Goal: Answer question/provide support

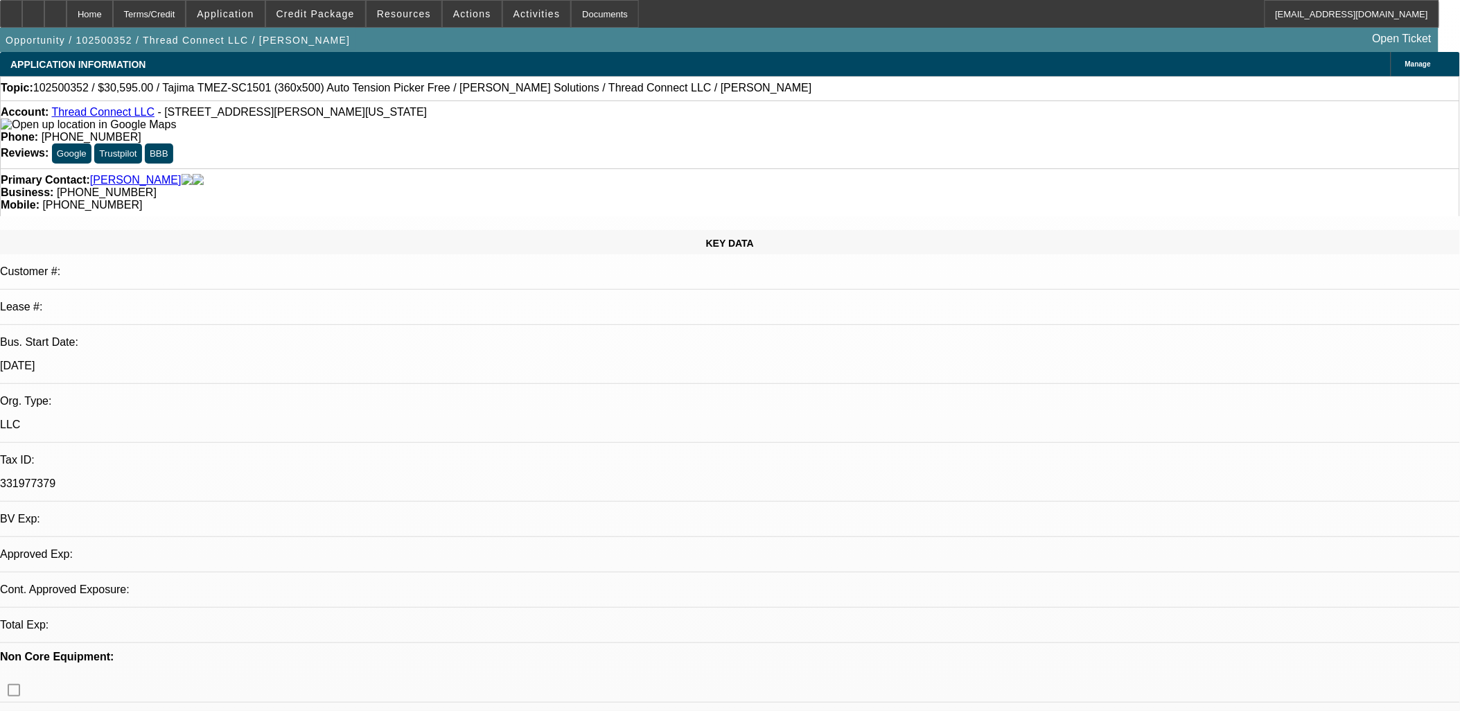
select select "0"
select select "2"
select select "0.1"
select select "4"
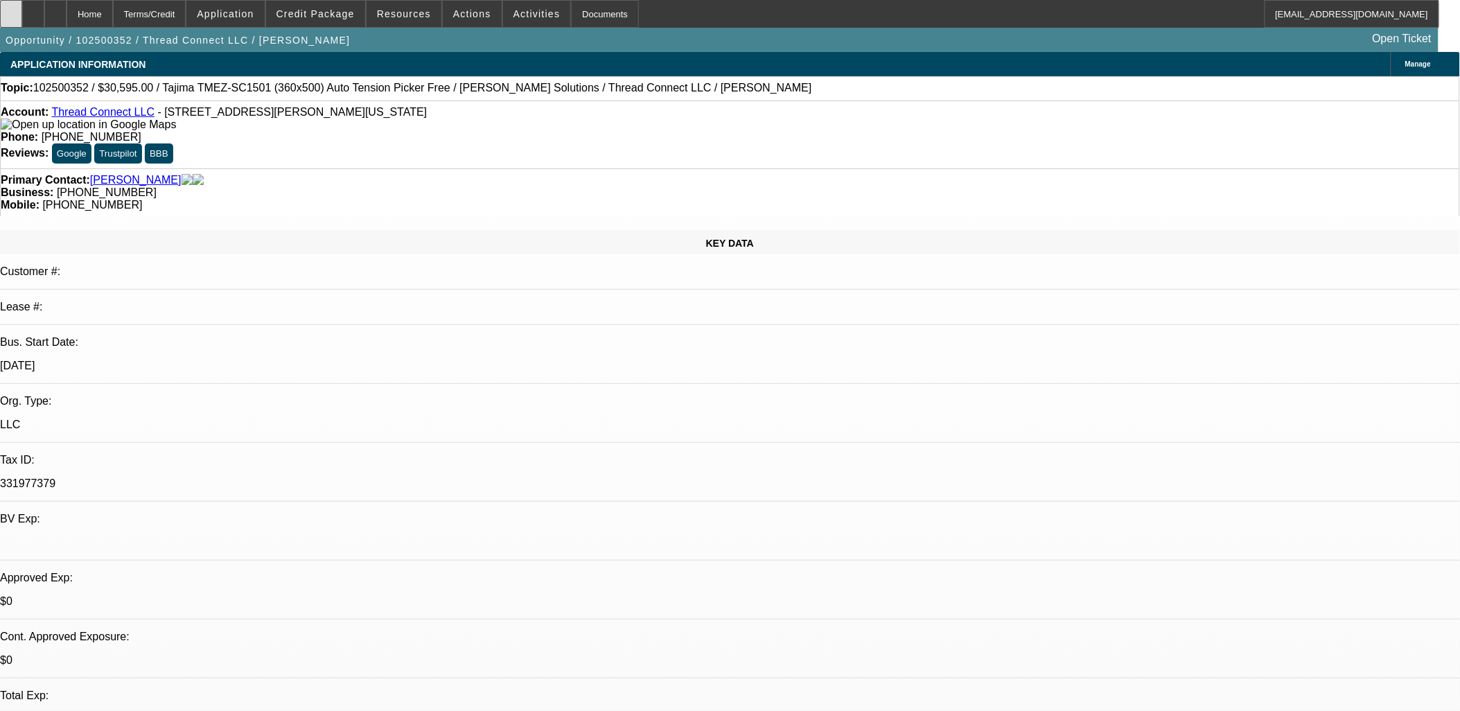
click at [11, 9] on icon at bounding box center [11, 9] width 0 height 0
click at [324, 19] on span at bounding box center [315, 13] width 99 height 33
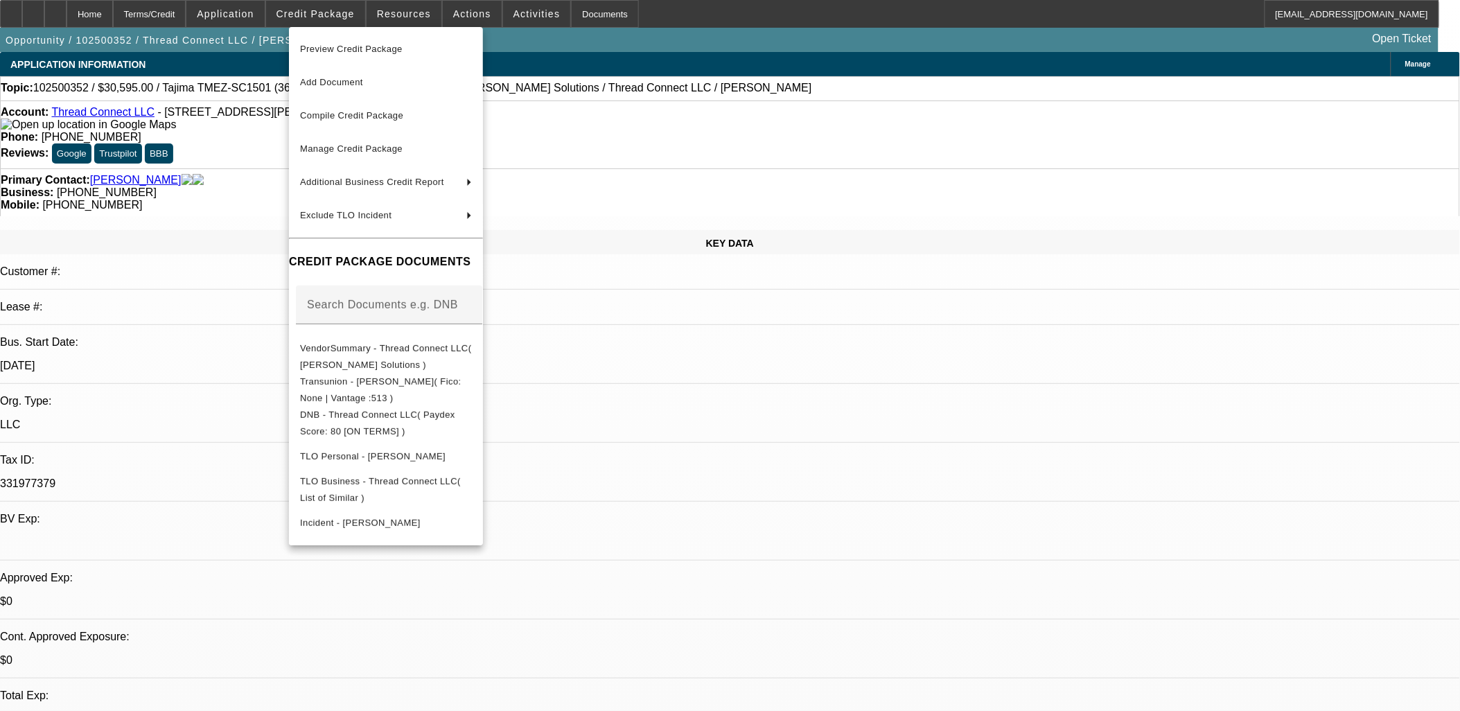
click at [152, 121] on div at bounding box center [730, 355] width 1460 height 711
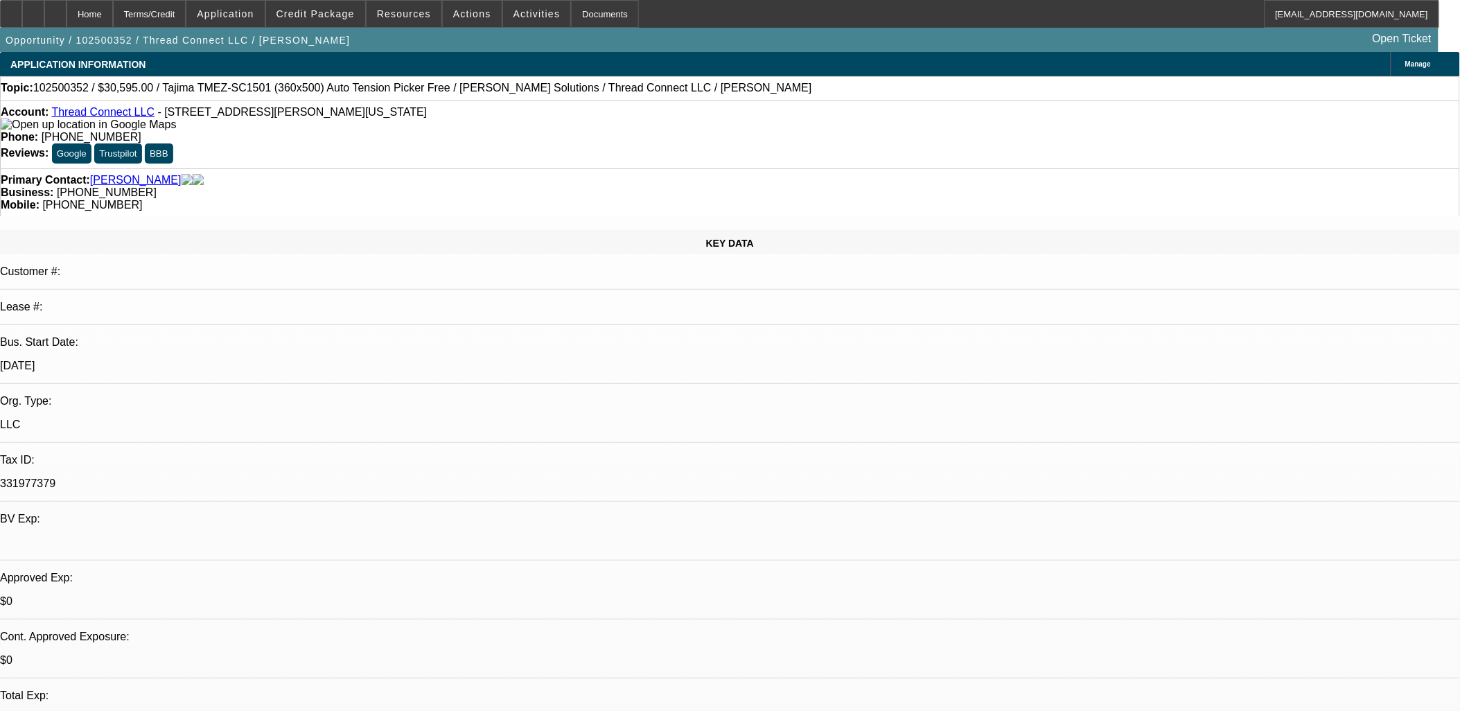
click at [123, 114] on link "Thread Connect LLC" at bounding box center [102, 112] width 103 height 12
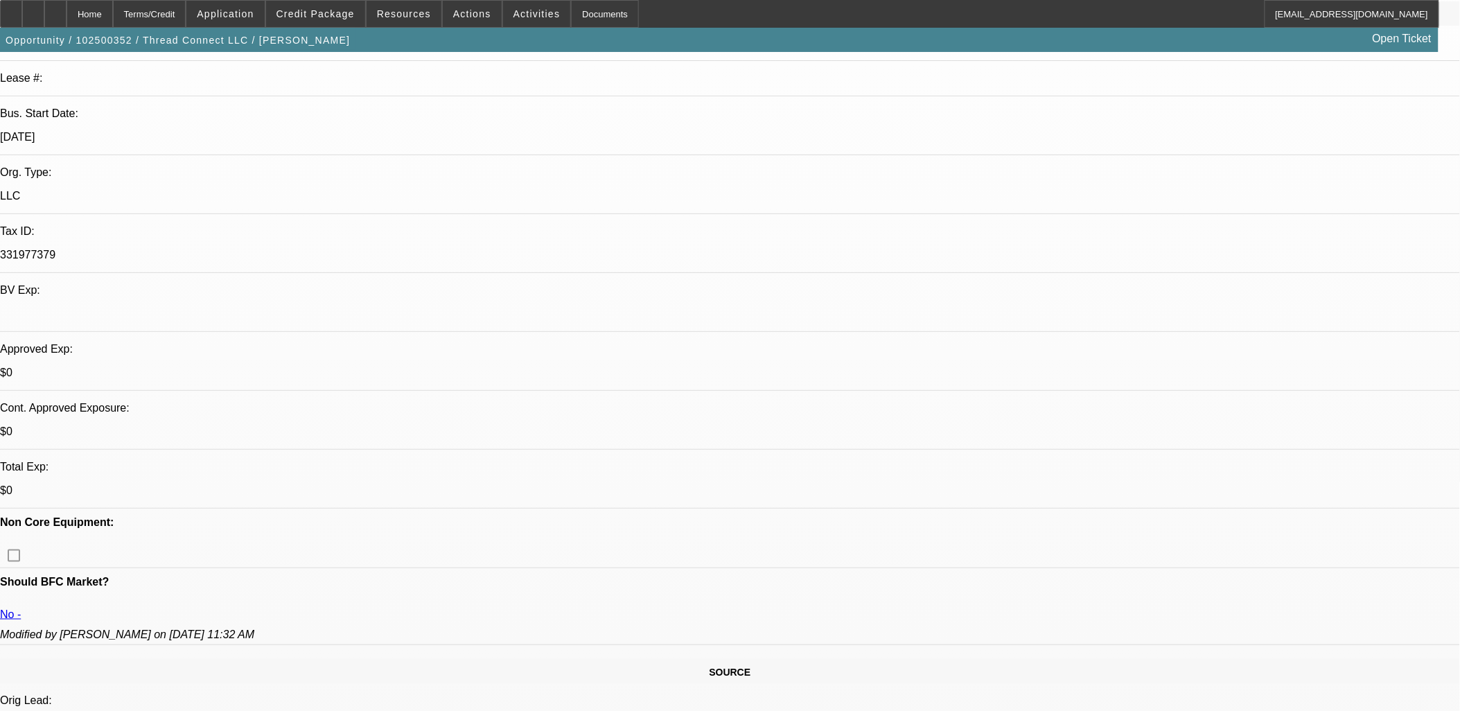
scroll to position [231, 0]
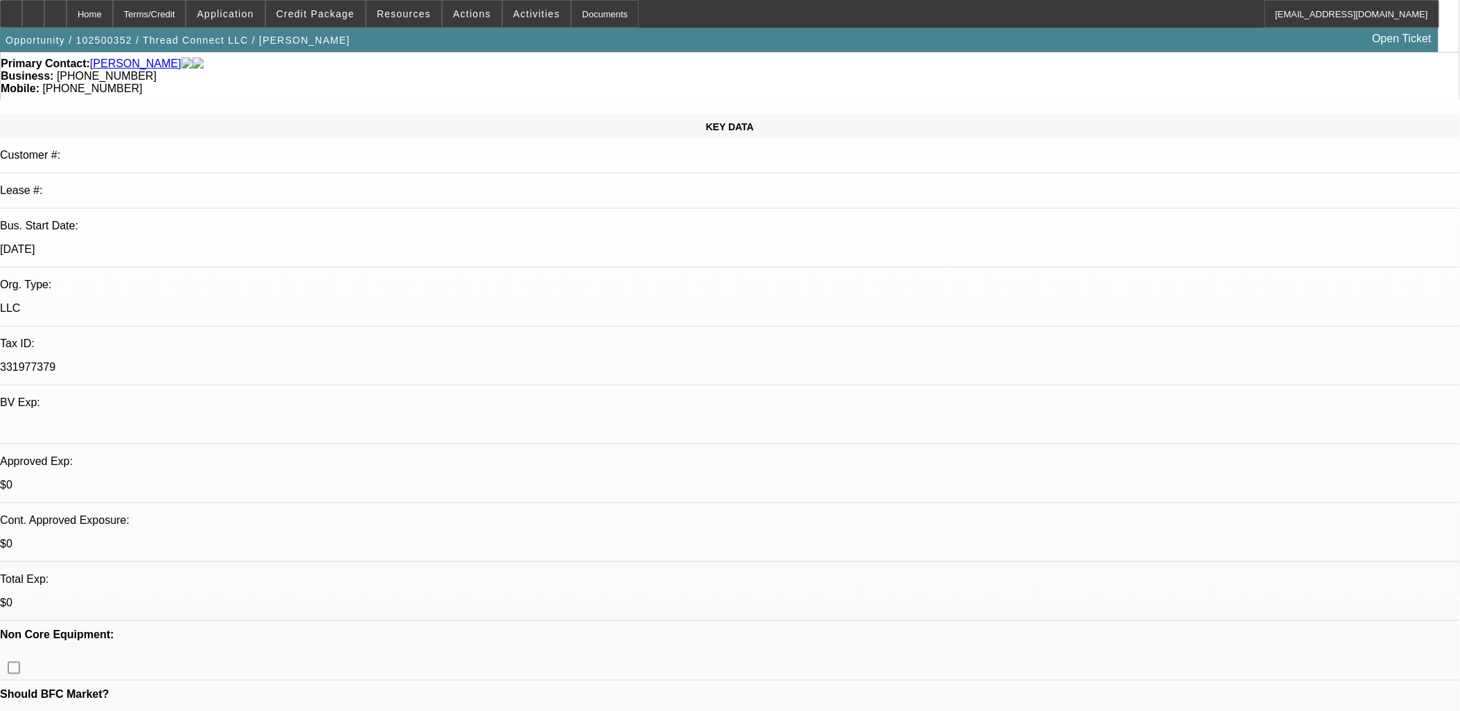
scroll to position [0, 0]
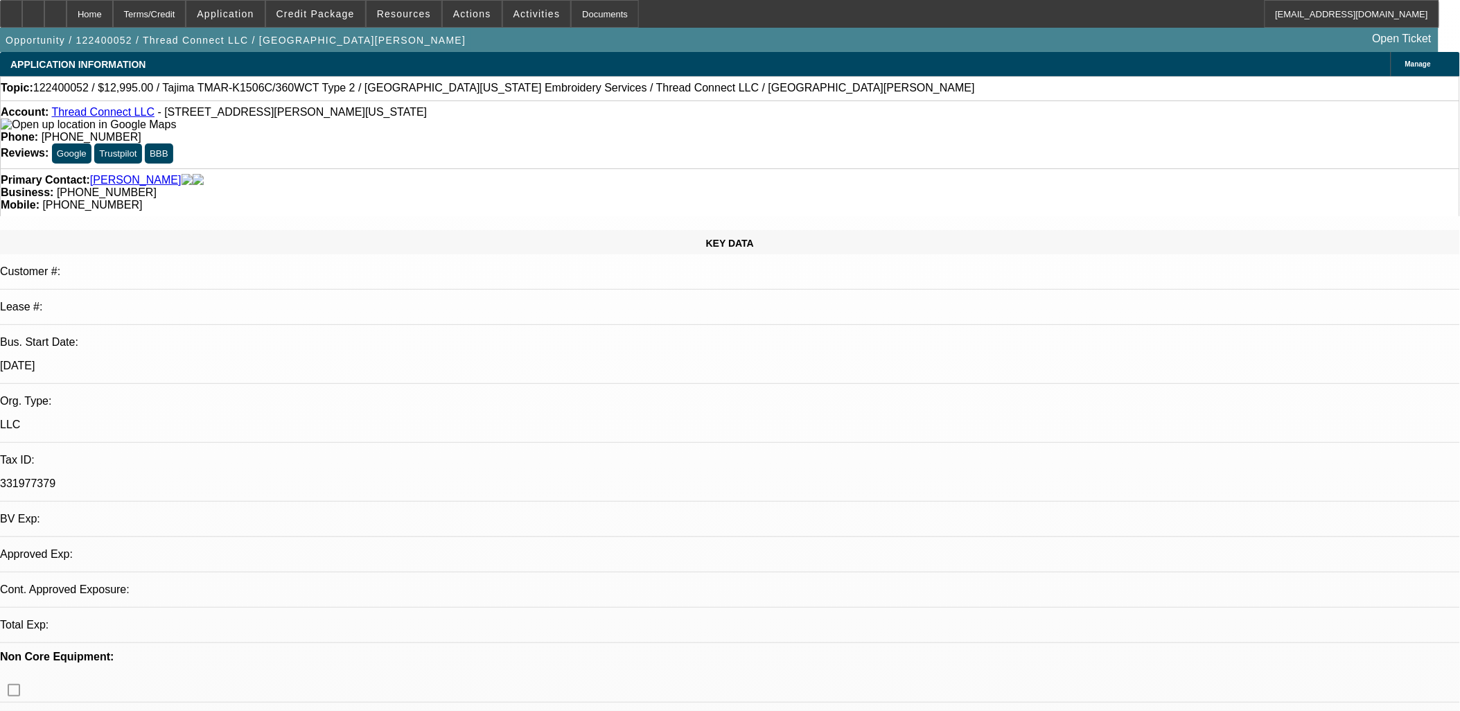
select select "0"
select select "2"
select select "0"
select select "2"
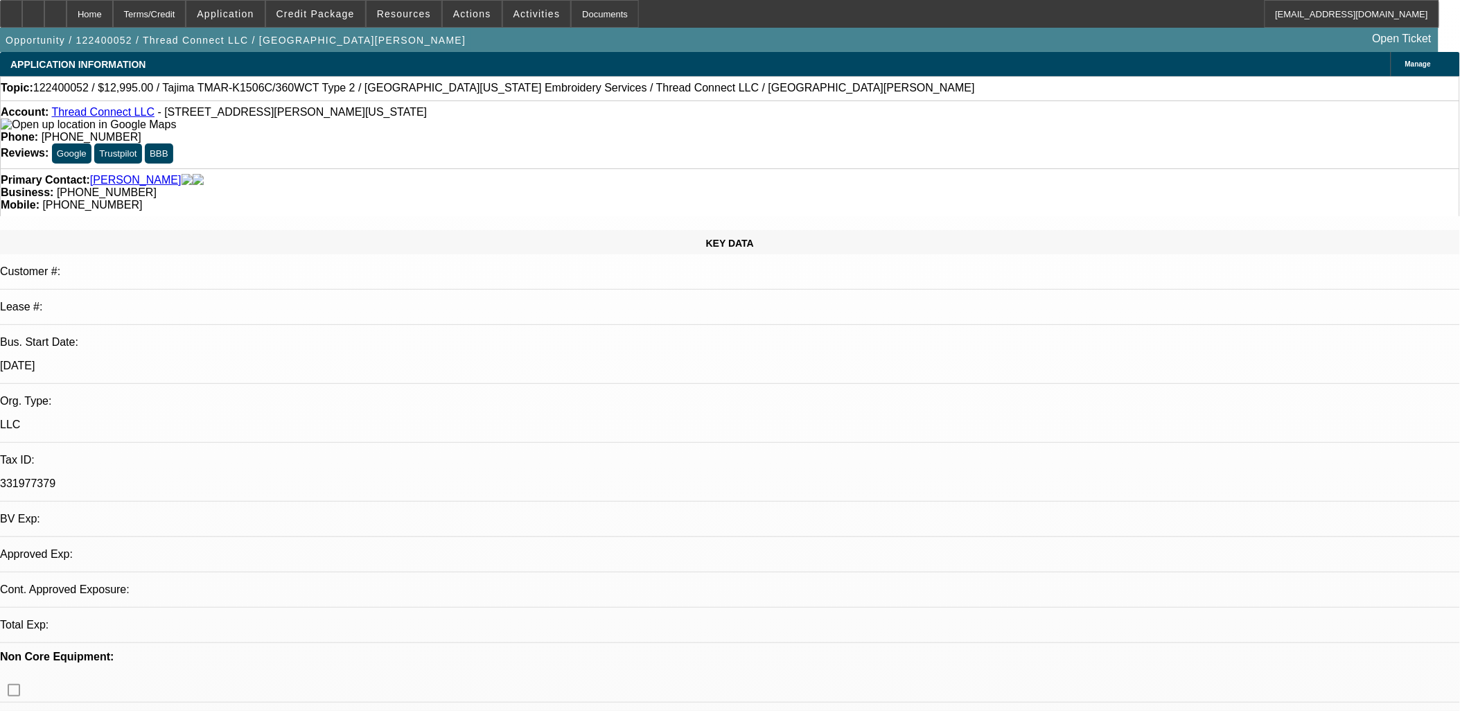
select select "0"
select select "2"
select select "0"
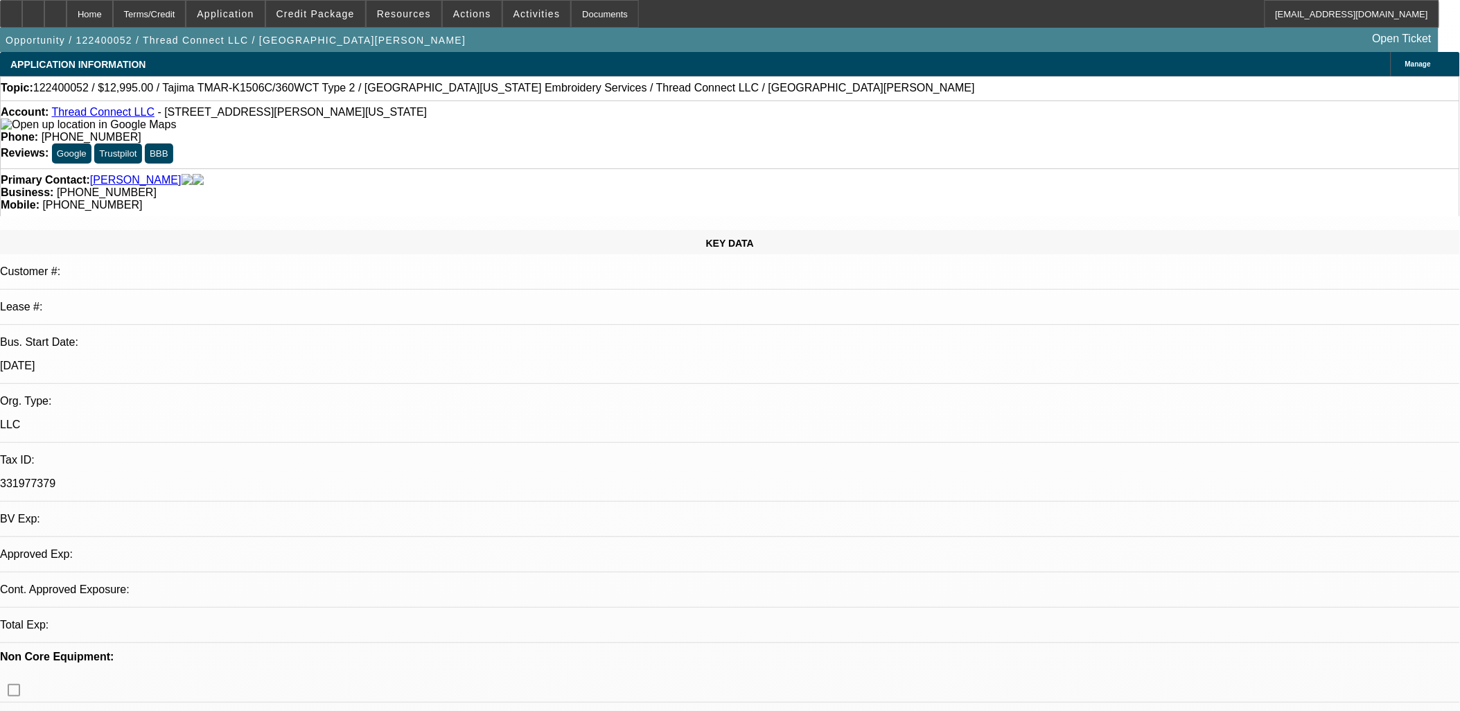
select select "2"
select select "0"
select select "1"
select select "2"
select select "6"
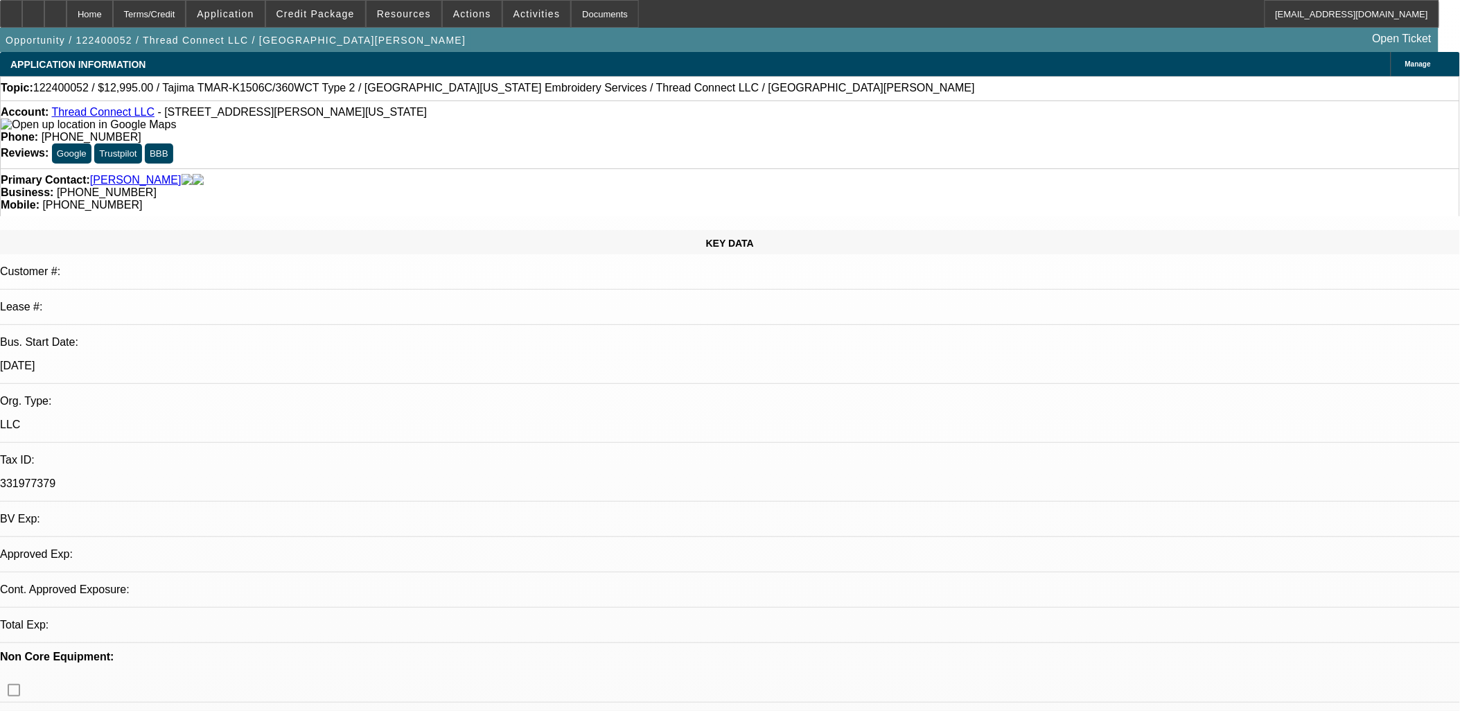
select select "1"
select select "2"
select select "6"
select select "1"
select select "2"
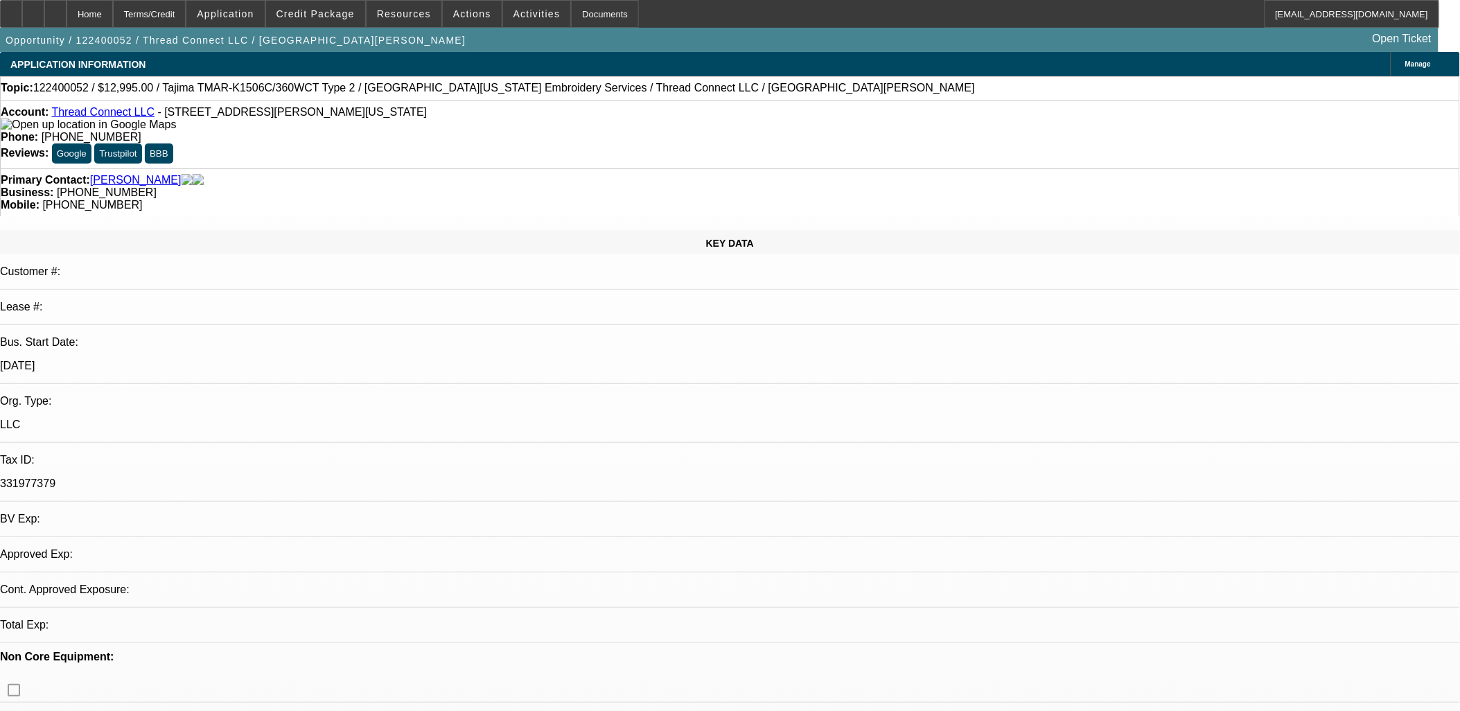
select select "6"
select select "1"
select select "2"
select select "6"
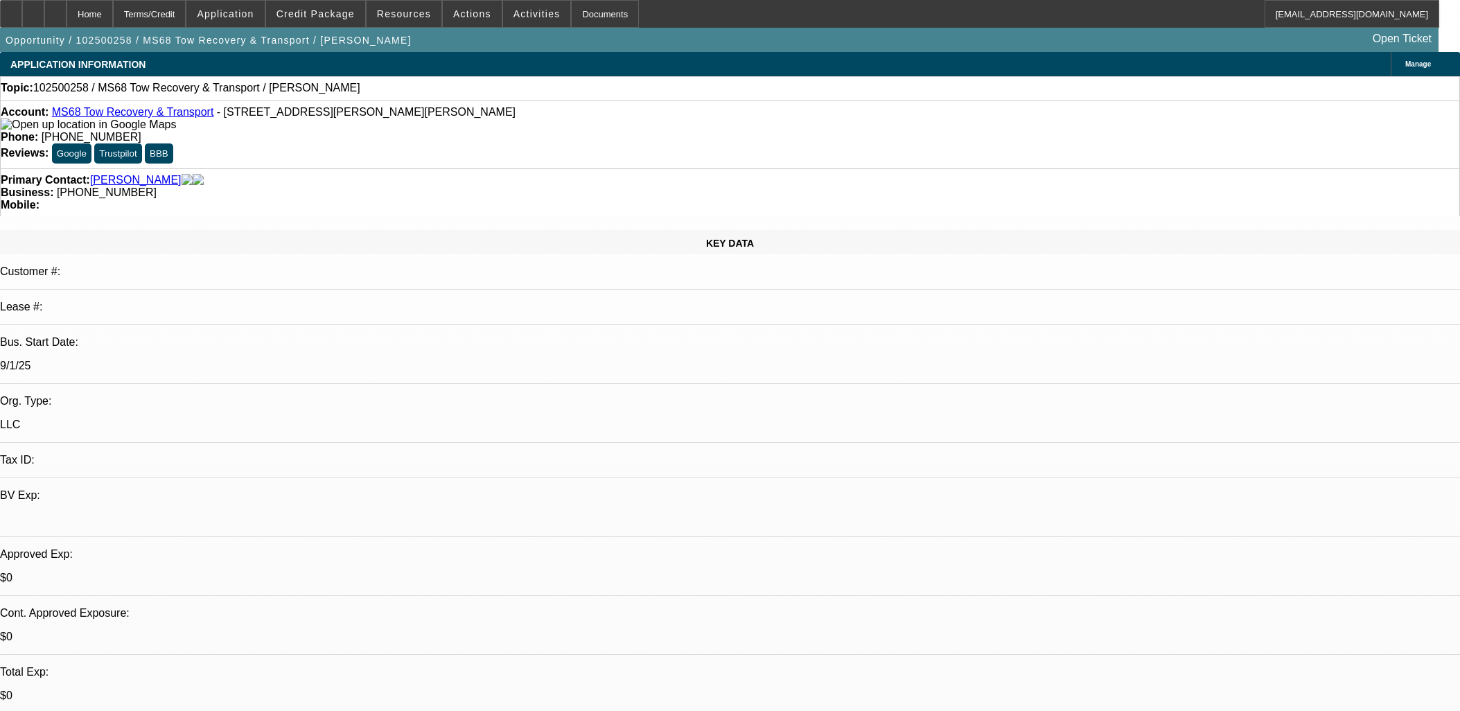
select select "0"
select select "2"
select select "0.1"
select select "4"
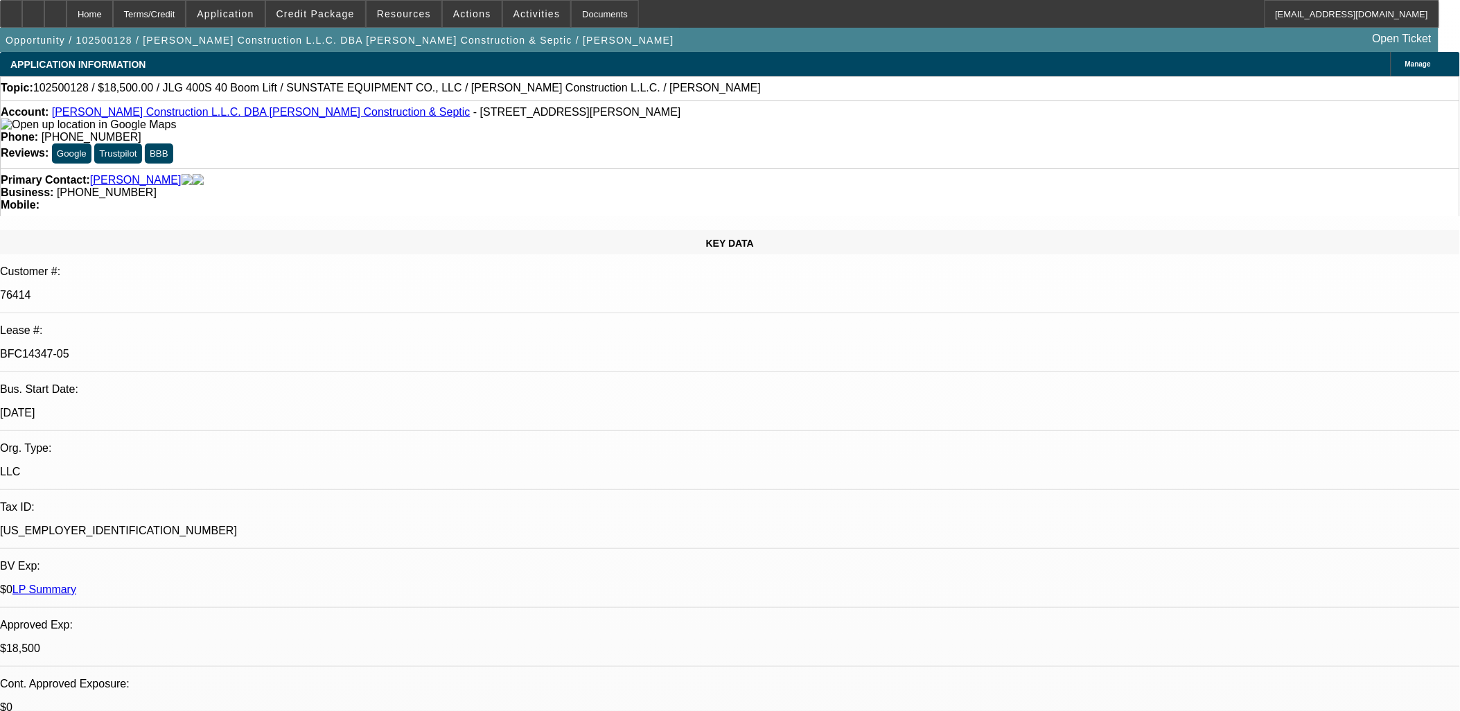
select select "0"
select select "2"
select select "0"
select select "2"
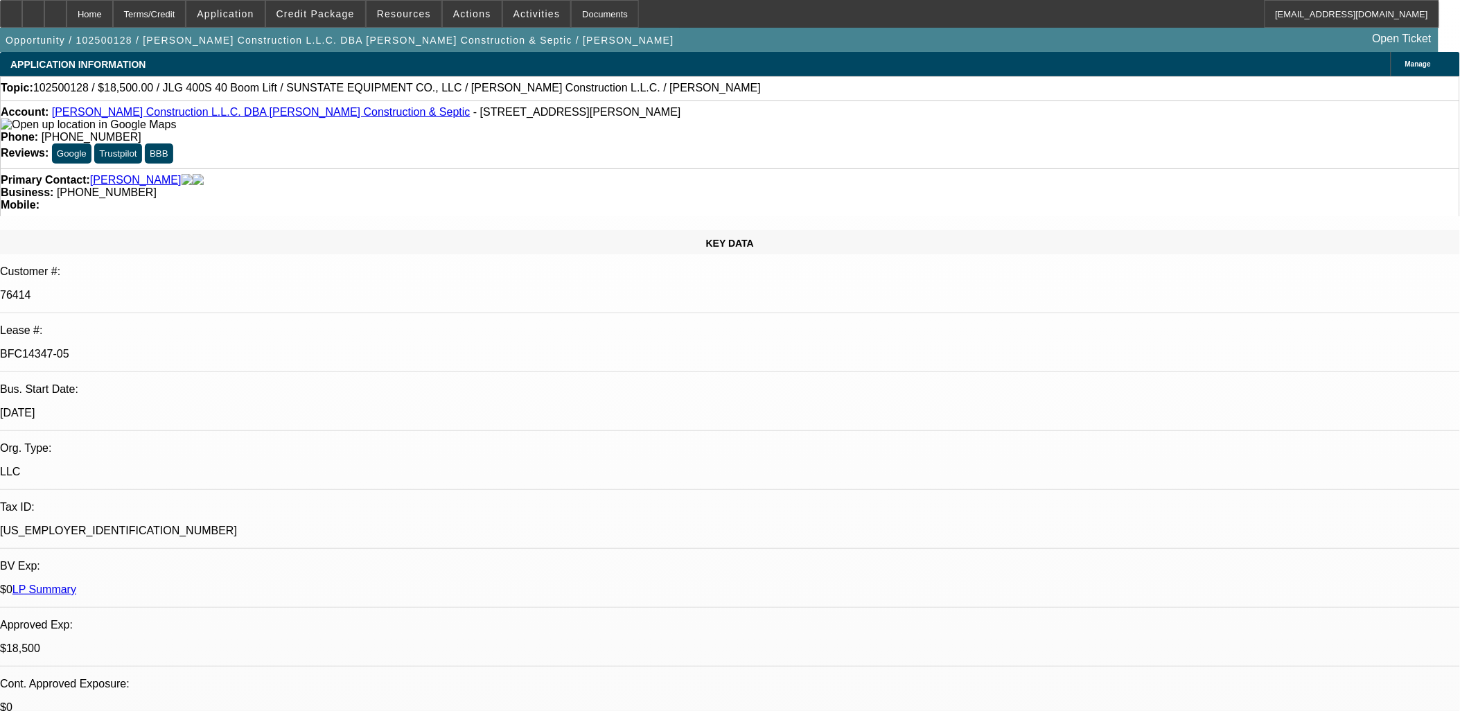
select select "0"
select select "2"
select select "0"
select select "1"
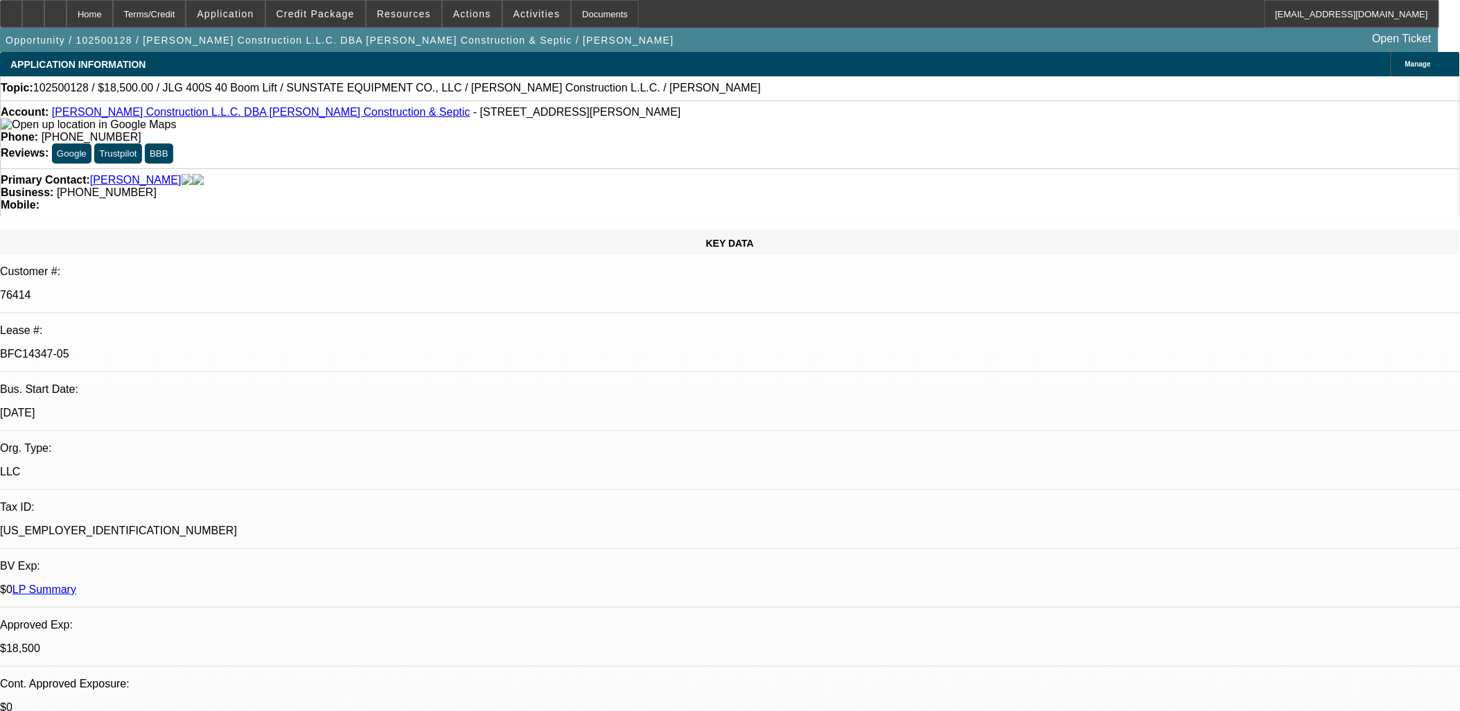
select select "2"
select select "6"
select select "1"
select select "2"
select select "6"
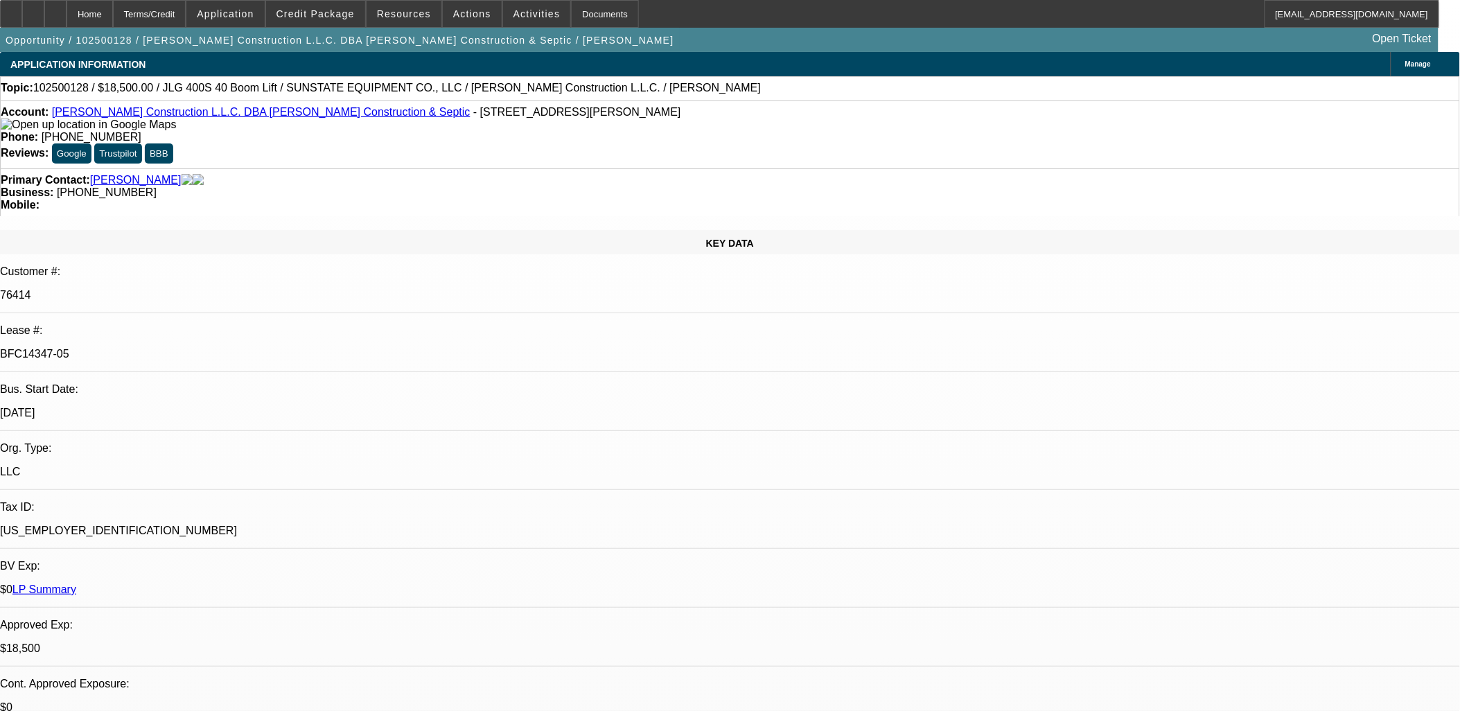
select select "1"
select select "2"
select select "6"
drag, startPoint x: 147, startPoint y: 335, endPoint x: 610, endPoint y: 416, distance: 470.1
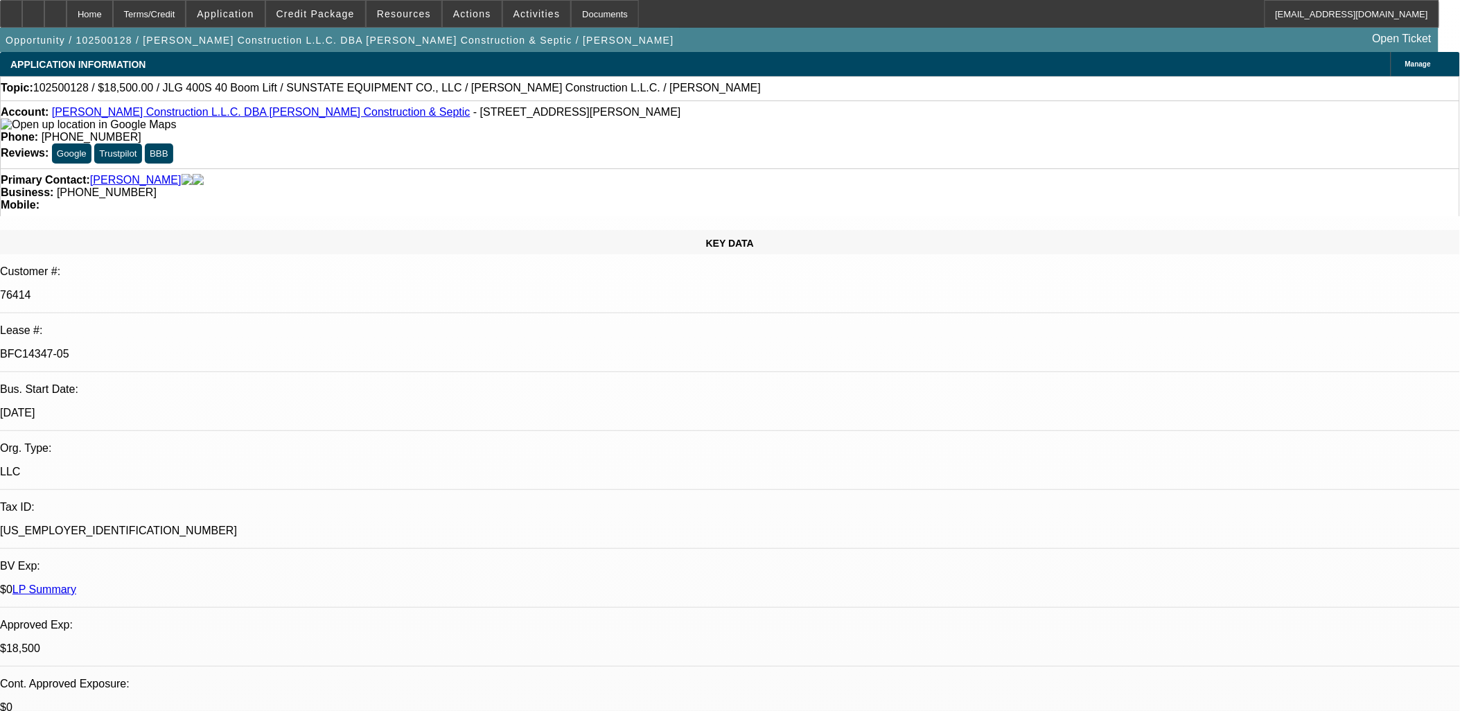
click at [1102, 198] on span "Forward" at bounding box center [1119, 203] width 35 height 10
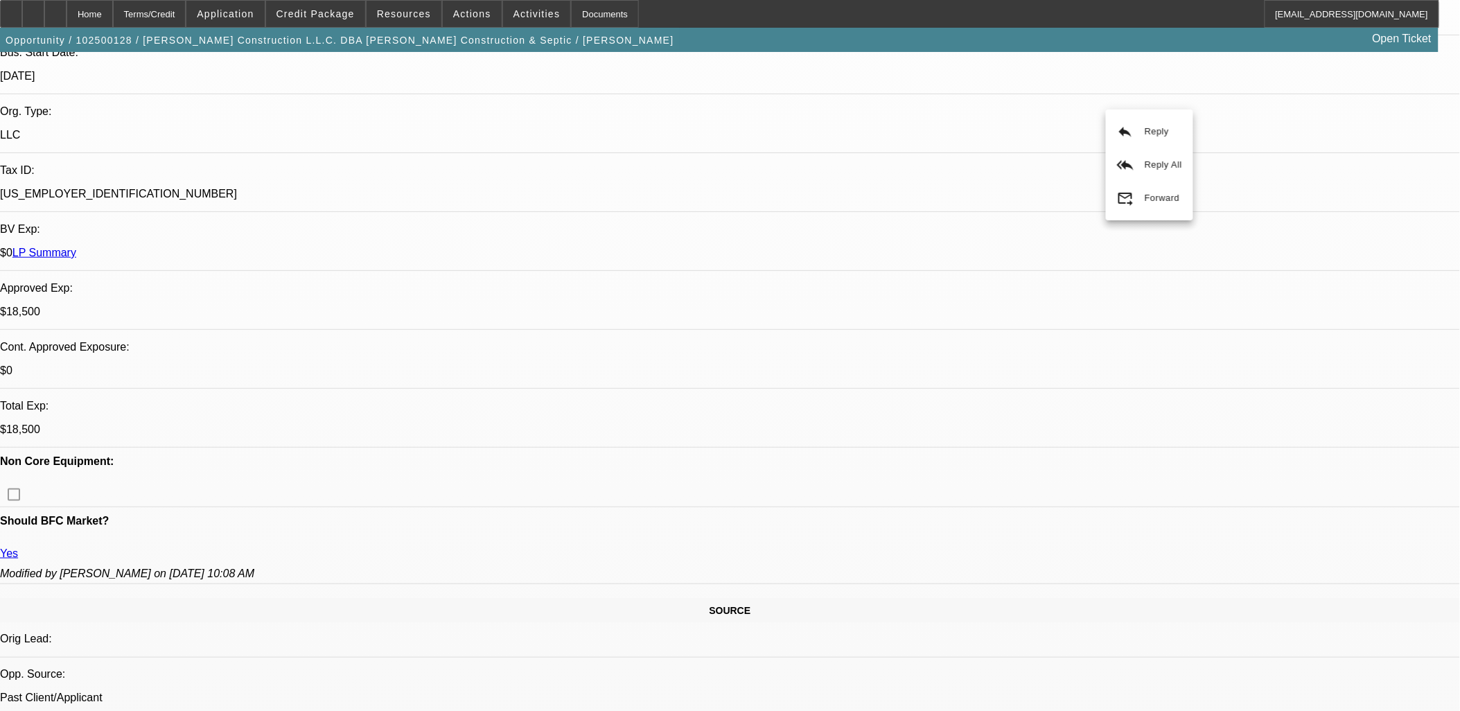
scroll to position [462, 0]
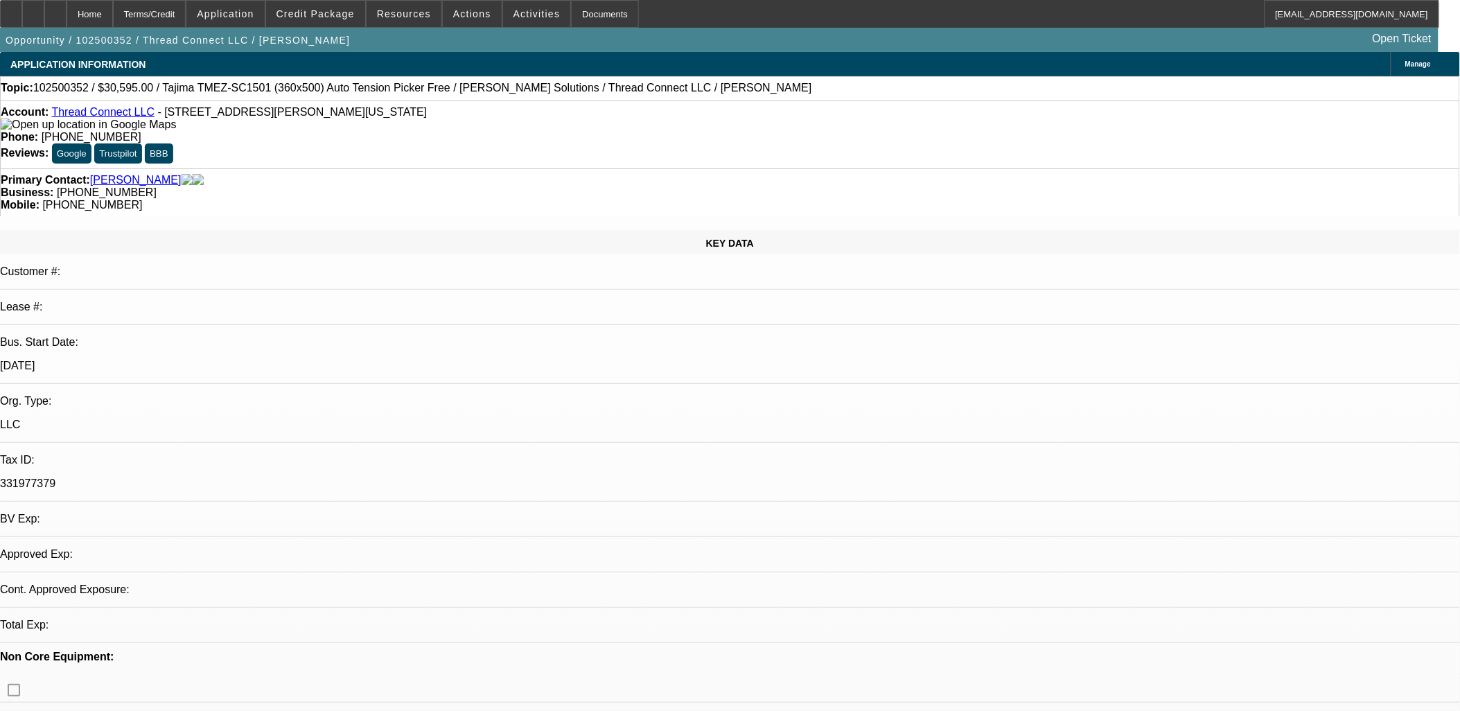
select select "0"
select select "2"
select select "0.1"
select select "4"
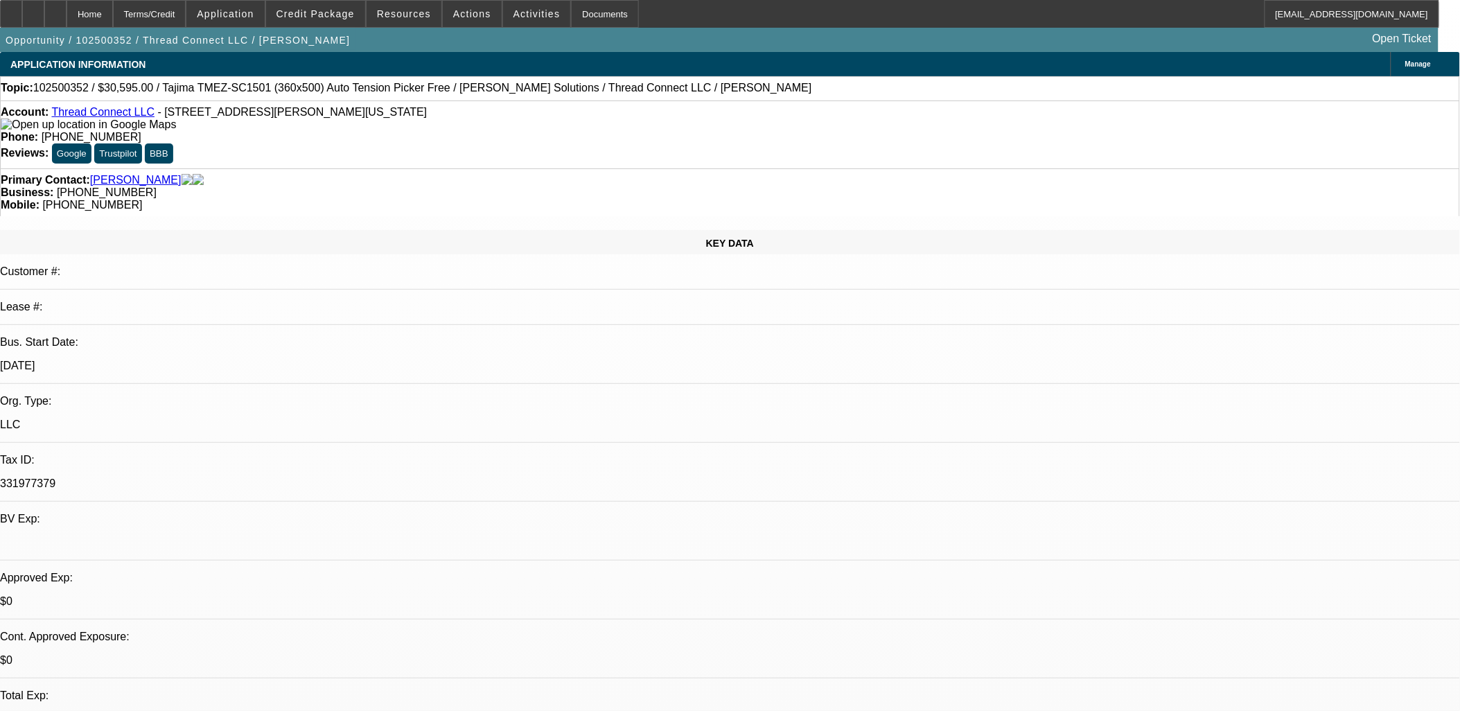
click at [84, 111] on link "Thread Connect LLC" at bounding box center [102, 112] width 103 height 12
